Goal: Information Seeking & Learning: Learn about a topic

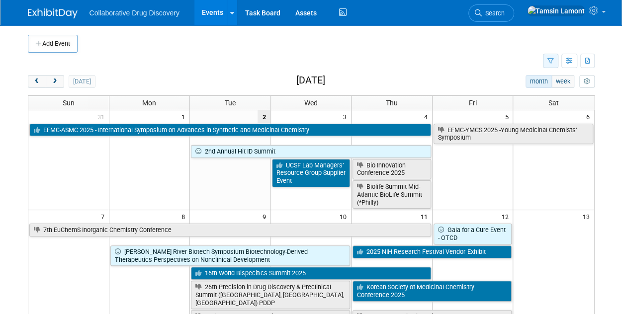
click at [550, 64] on button "button" at bounding box center [550, 61] width 15 height 14
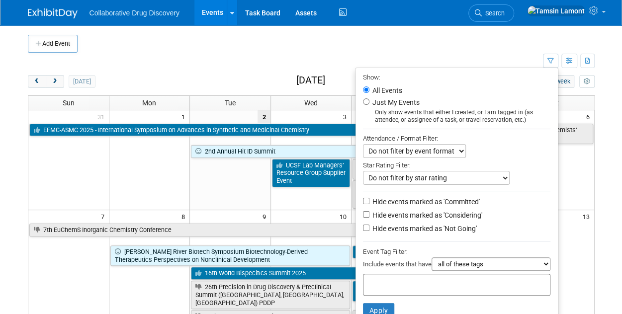
click at [383, 282] on input "text" at bounding box center [407, 283] width 80 height 10
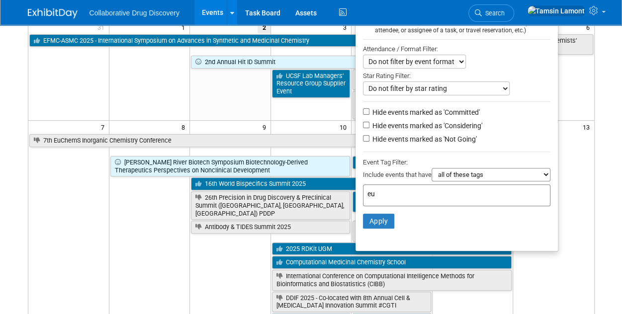
scroll to position [94, 0]
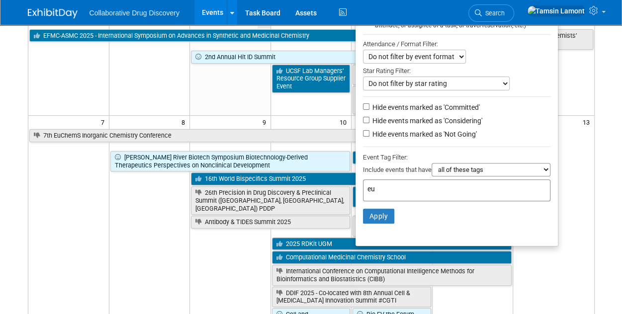
click at [377, 189] on input "eu" at bounding box center [436, 189] width 139 height 10
type input "eu"
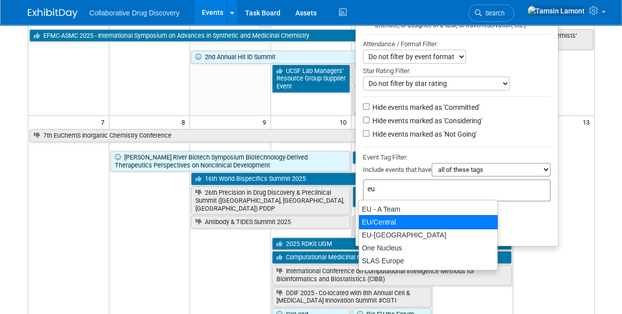
click at [389, 218] on div "EU/Central" at bounding box center [427, 222] width 139 height 14
type input "EU/Central"
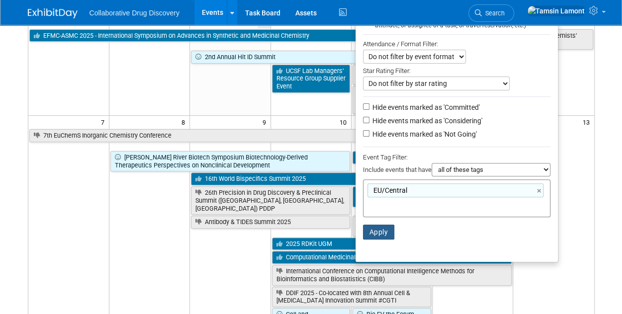
click at [379, 230] on button "Apply" at bounding box center [379, 232] width 32 height 15
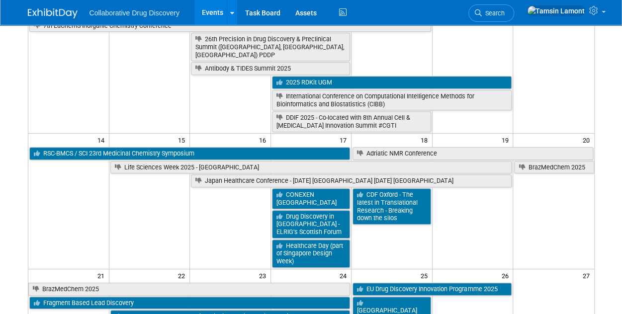
scroll to position [175, 0]
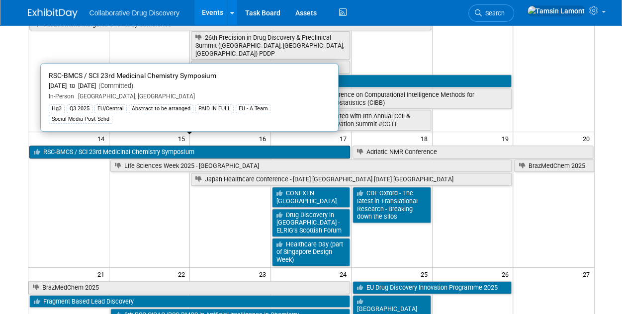
click at [216, 146] on link "RSC-BMCS / SCI 23rd Medicinal Chemistry Symposium" at bounding box center [189, 152] width 321 height 13
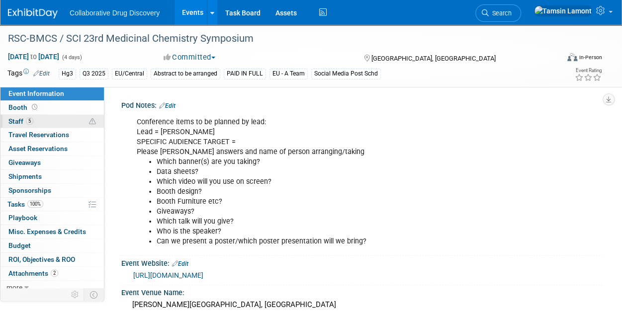
click at [46, 121] on link "5 Staff 5" at bounding box center [51, 121] width 103 height 13
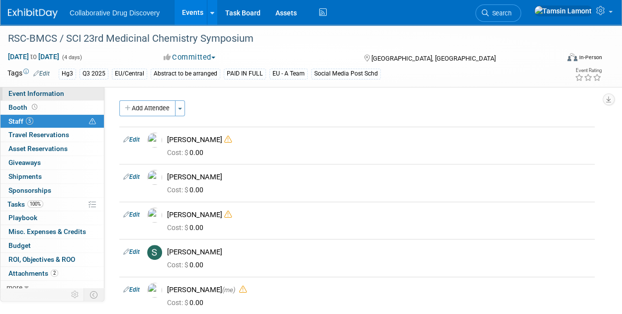
click at [50, 97] on span "Event Information" at bounding box center [36, 93] width 56 height 8
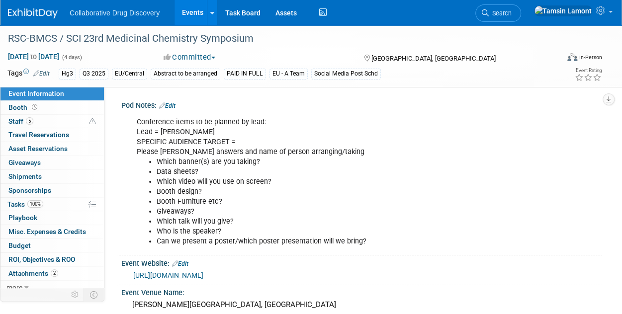
click at [26, 15] on img at bounding box center [33, 13] width 50 height 10
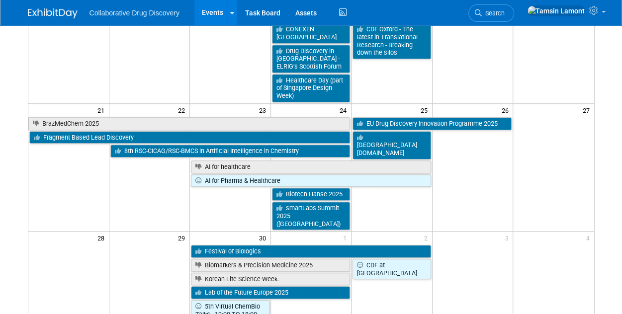
scroll to position [337, 0]
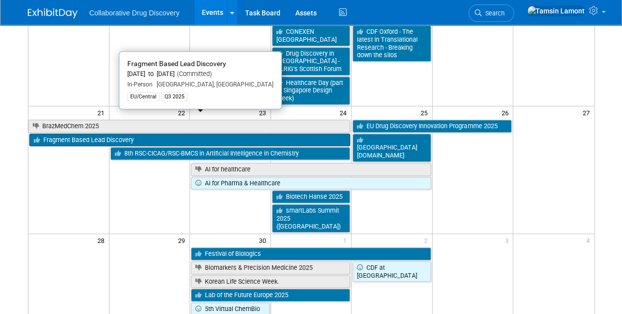
click at [149, 134] on link "Fragment Based Lead Discovery" at bounding box center [189, 140] width 321 height 13
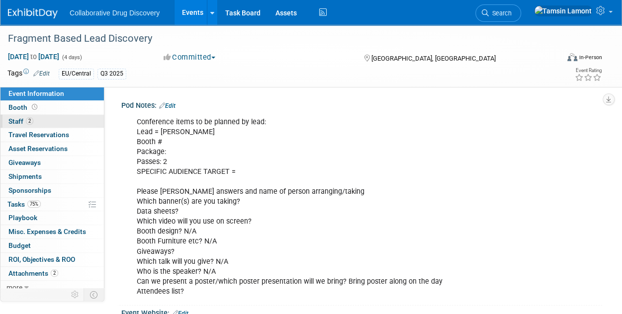
click at [51, 122] on link "2 Staff 2" at bounding box center [51, 121] width 103 height 13
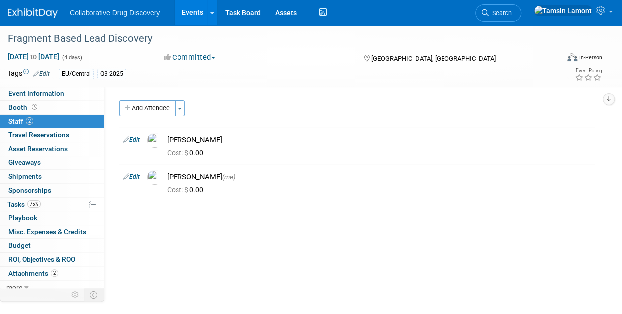
click at [32, 10] on img at bounding box center [33, 13] width 50 height 10
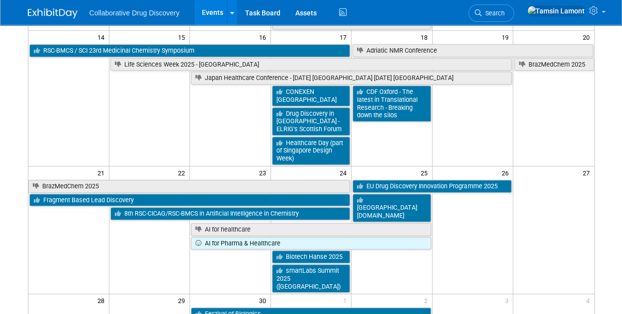
scroll to position [278, 0]
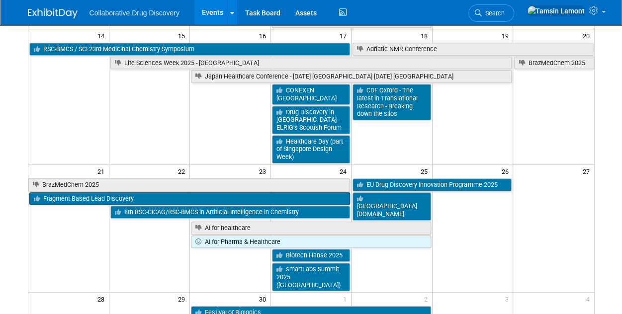
click at [80, 192] on link "Fragment Based Lead Discovery" at bounding box center [189, 198] width 321 height 13
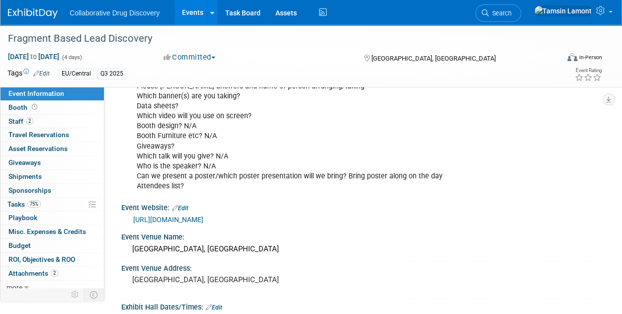
scroll to position [110, 0]
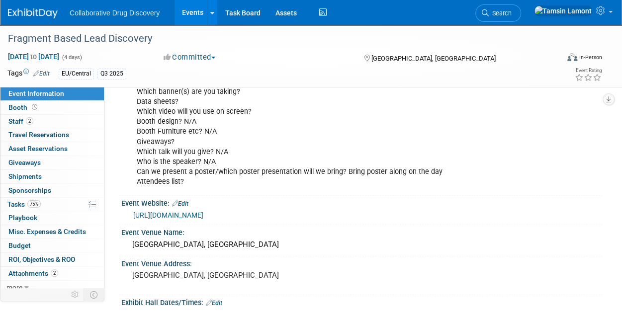
click at [23, 12] on img at bounding box center [33, 13] width 50 height 10
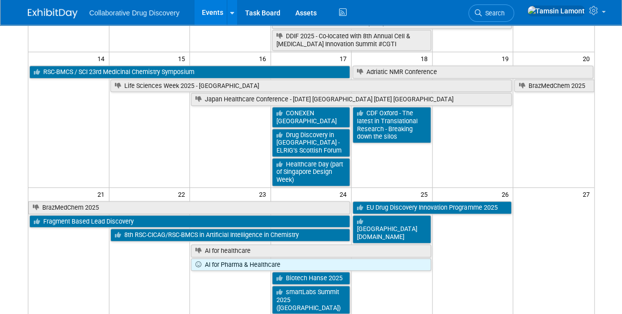
scroll to position [264, 0]
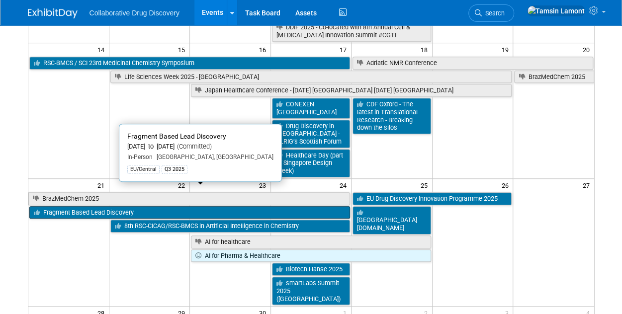
click at [132, 206] on link "Fragment Based Lead Discovery" at bounding box center [189, 212] width 321 height 13
